Goal: Find specific page/section: Find specific page/section

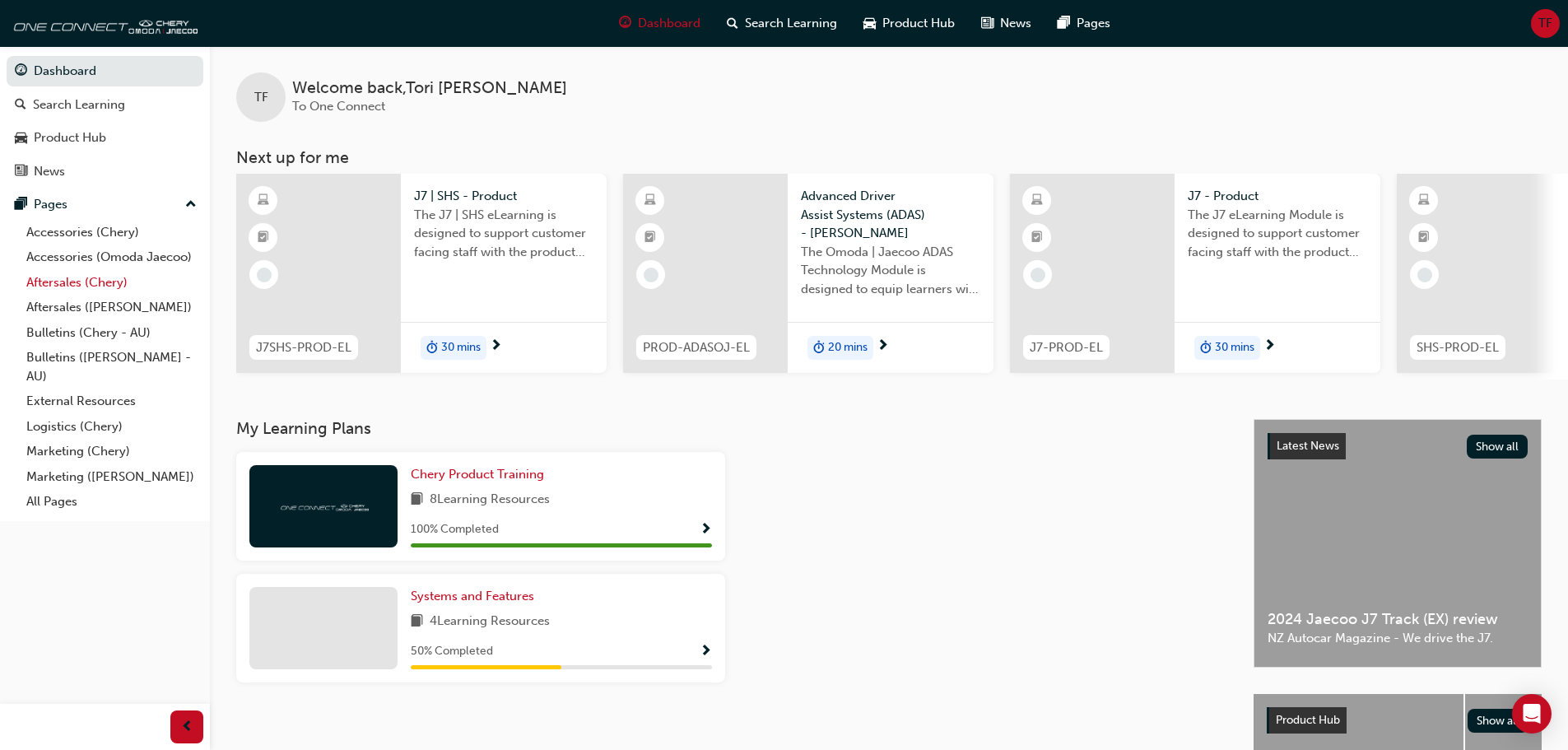
click at [83, 285] on link "Aftersales (Chery)" at bounding box center [111, 282] width 183 height 26
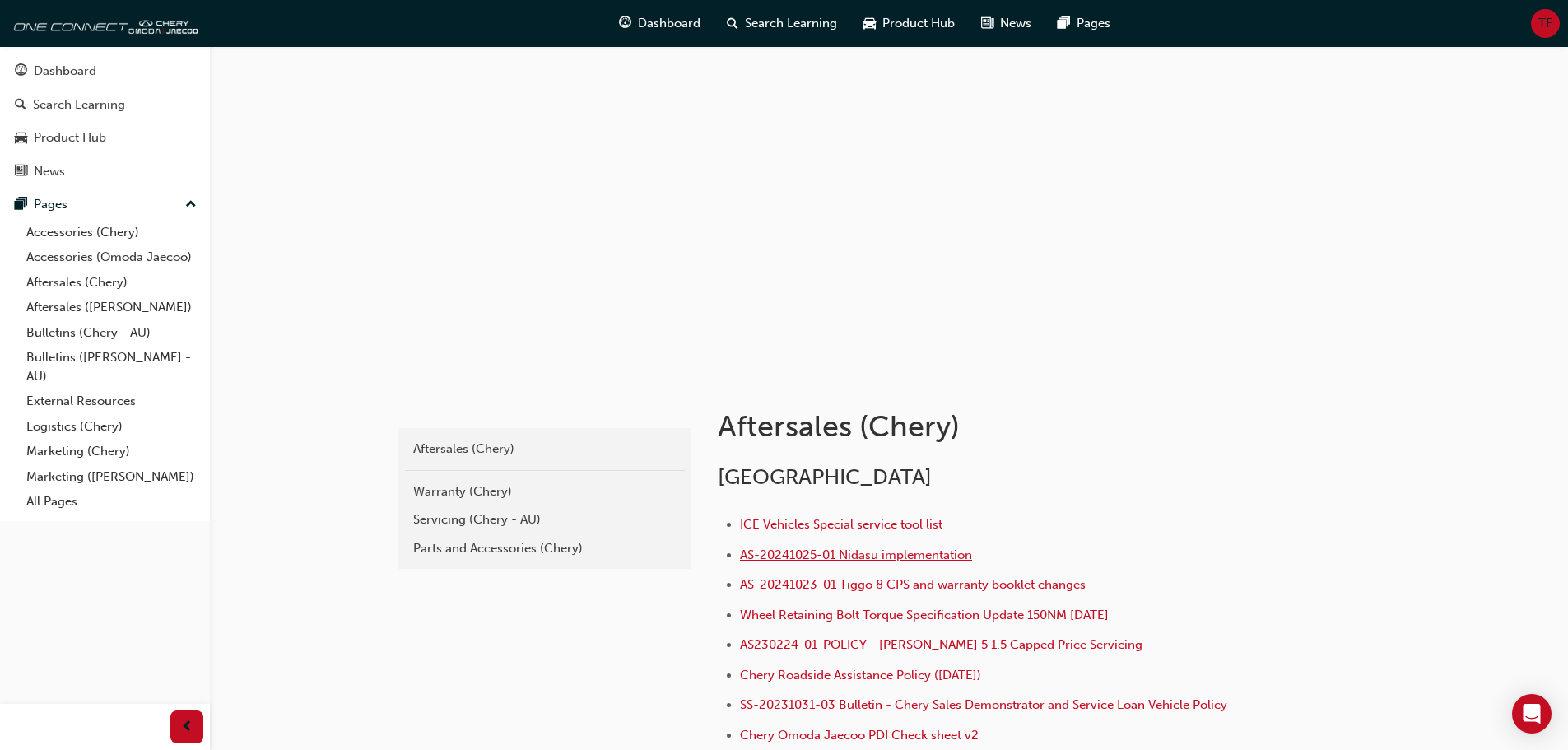
scroll to position [83, 0]
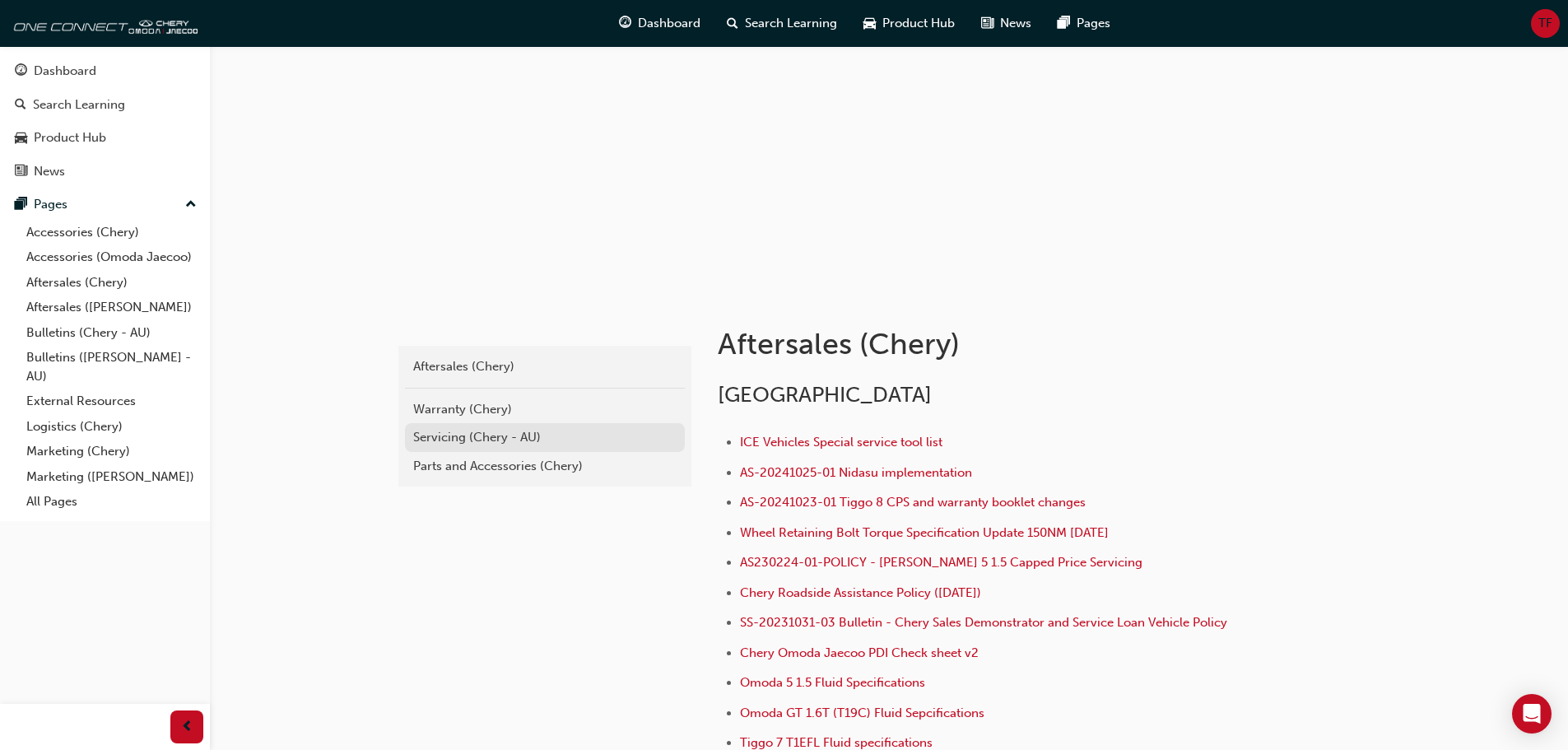
click at [492, 446] on div "Servicing (Chery - AU)" at bounding box center [544, 437] width 263 height 19
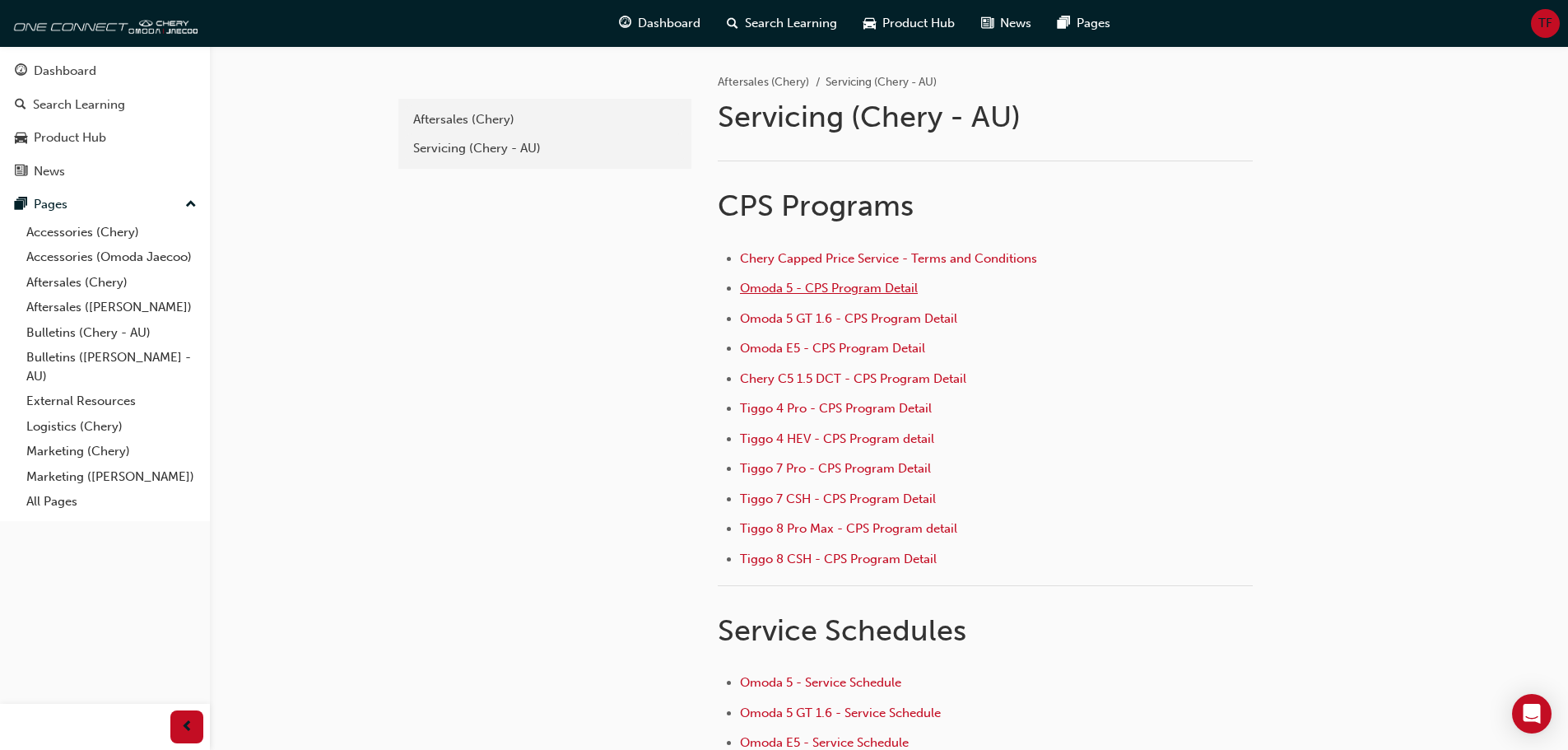
click at [794, 293] on span "Omoda 5 - CPS Program Detail" at bounding box center [828, 288] width 178 height 15
